Goal: Navigation & Orientation: Find specific page/section

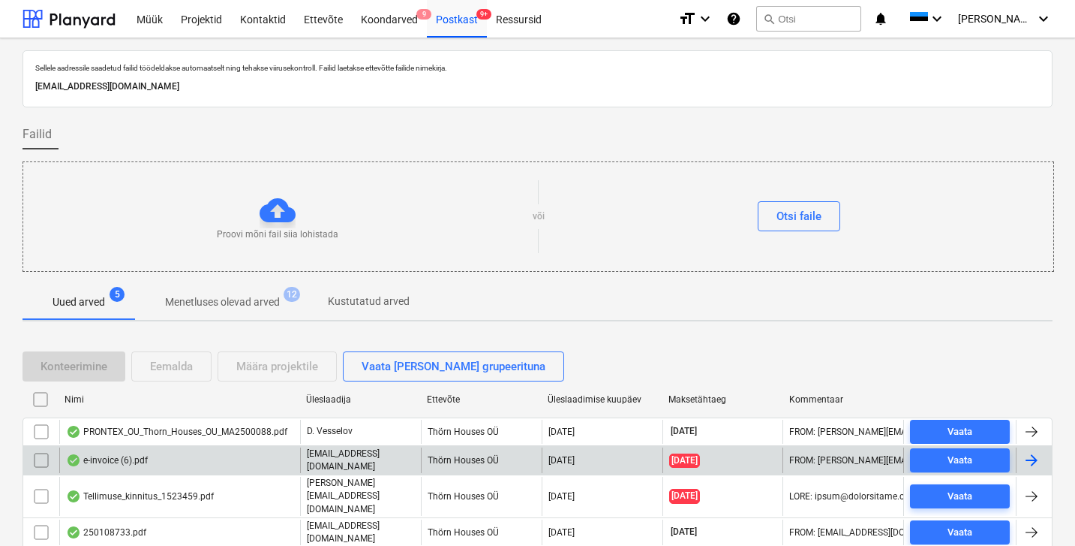
scroll to position [65, 0]
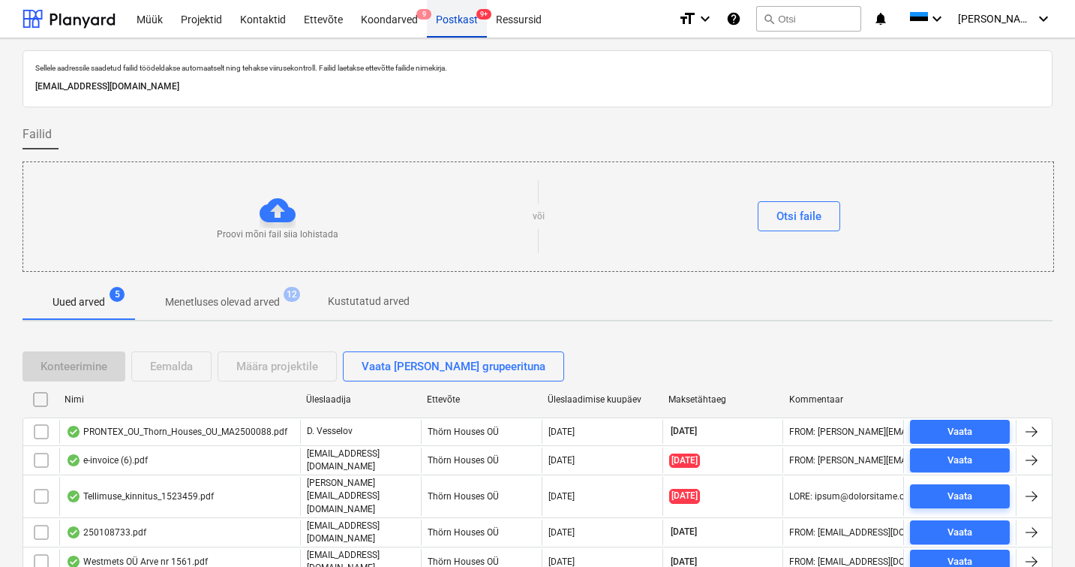
click at [437, 23] on div "Postkast 9+" at bounding box center [457, 18] width 60 height 38
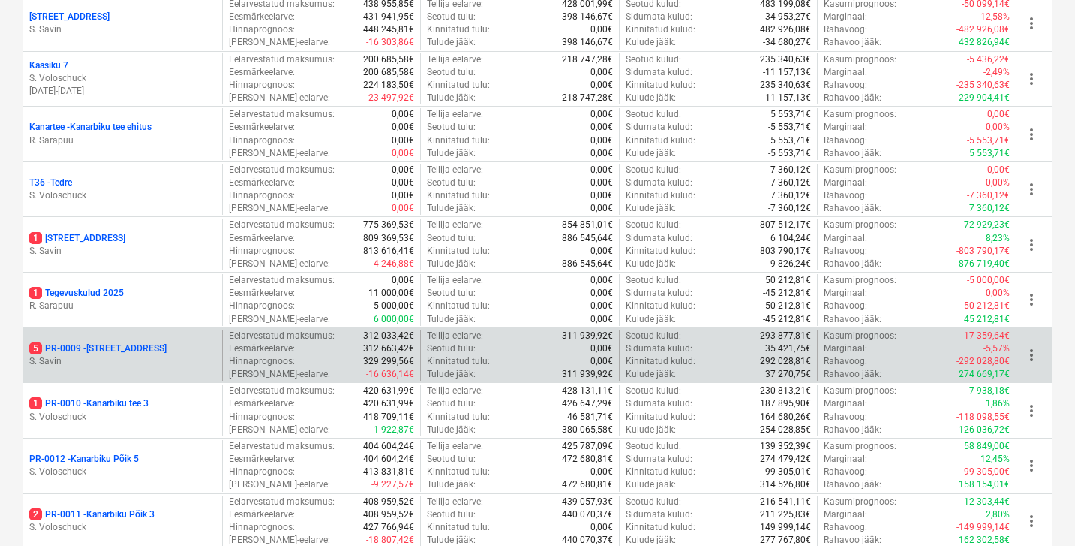
scroll to position [762, 0]
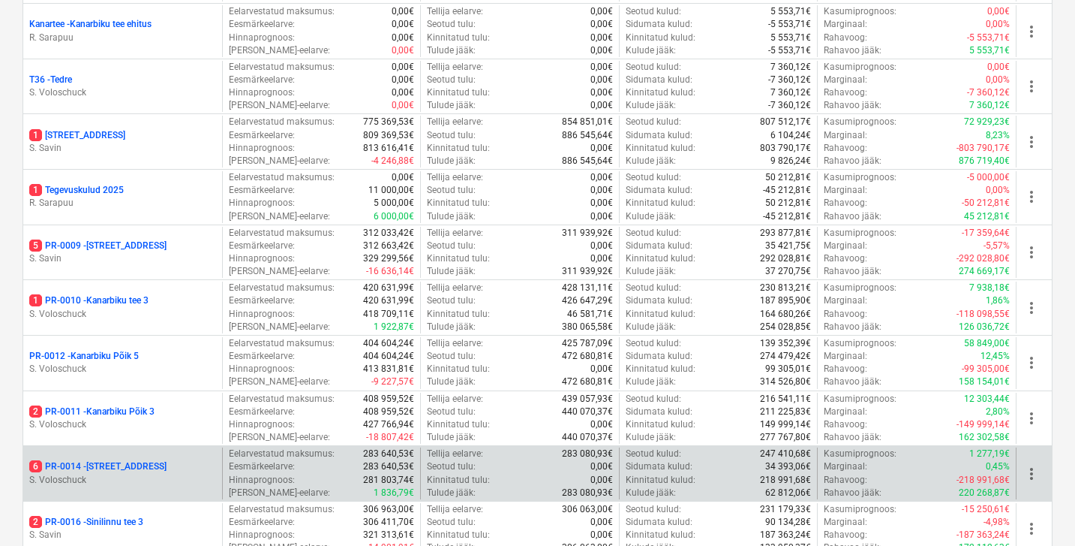
click at [112, 460] on p "6 PR-0014 - Luige tee 29" at bounding box center [97, 466] width 137 height 13
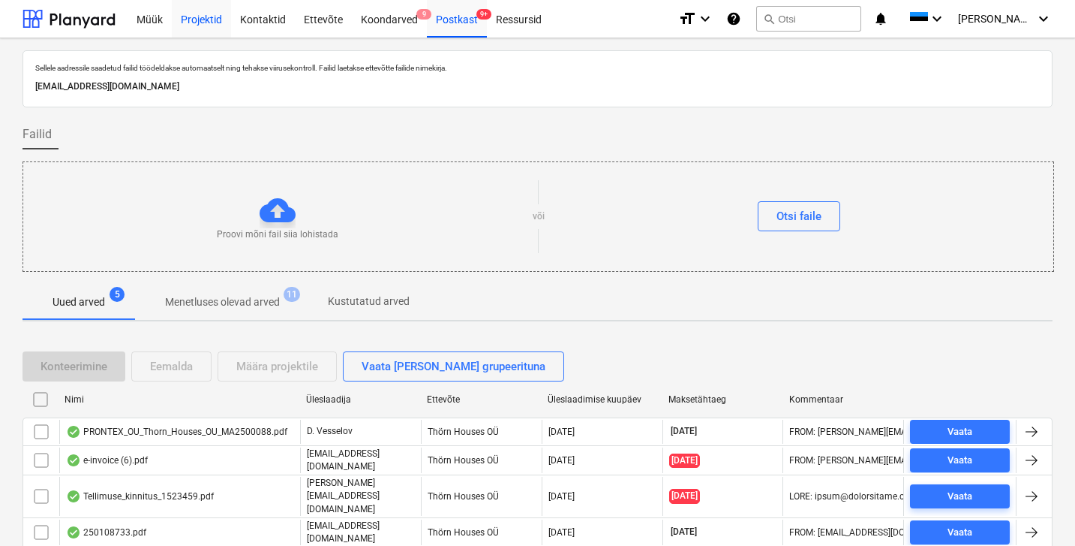
click at [201, 20] on div "Projektid" at bounding box center [201, 18] width 59 height 38
